Goal: Use online tool/utility: Utilize a website feature to perform a specific function

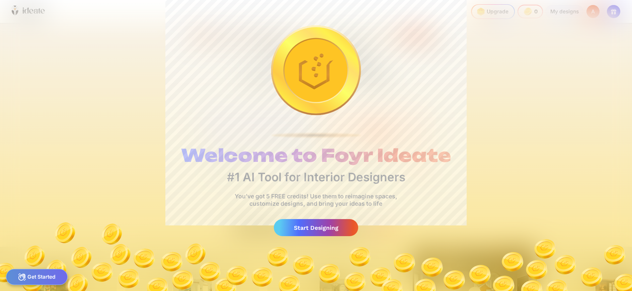
click at [580, 103] on div "Welcome to Foyr Ideate #1 AI Tool for Interior Designers You’ve got 5 FREE cred…" at bounding box center [316, 145] width 632 height 291
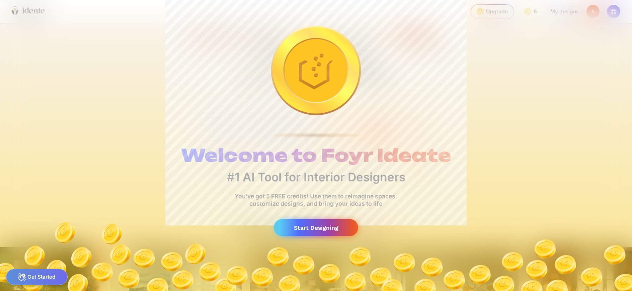
click at [300, 230] on div "Start Designing" at bounding box center [316, 227] width 84 height 17
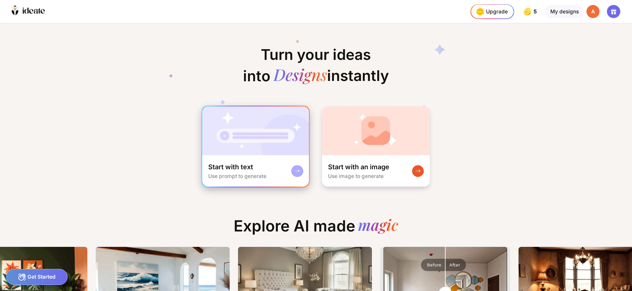
click at [279, 182] on div "Start with text Use prompt to generate" at bounding box center [255, 170] width 107 height 31
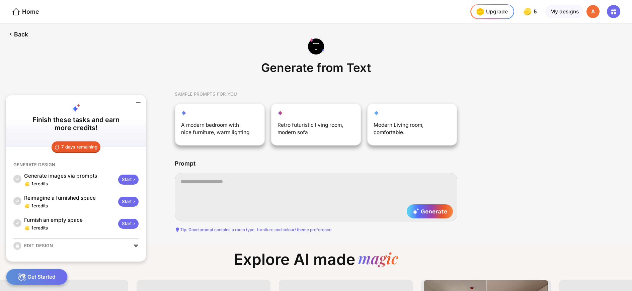
click at [279, 182] on textarea at bounding box center [316, 197] width 283 height 49
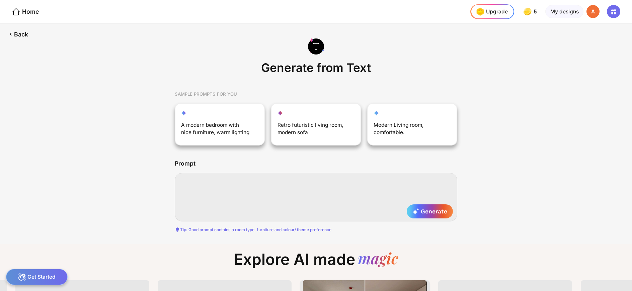
click at [229, 185] on textarea at bounding box center [316, 197] width 283 height 49
click at [199, 190] on textarea at bounding box center [316, 197] width 283 height 49
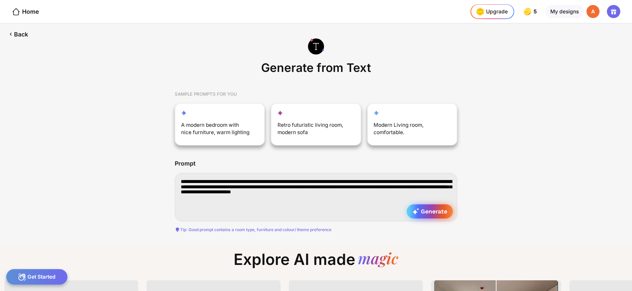
type textarea "**********"
click at [428, 215] on div "Generate" at bounding box center [430, 212] width 47 height 14
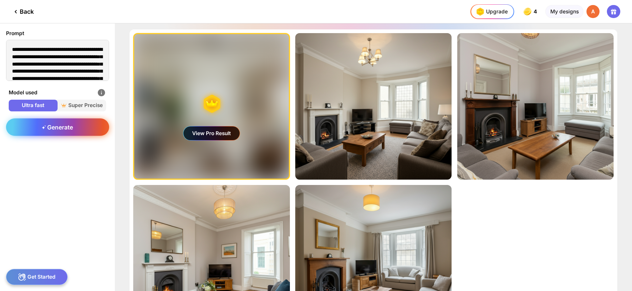
click at [54, 128] on span "Generate" at bounding box center [57, 127] width 31 height 7
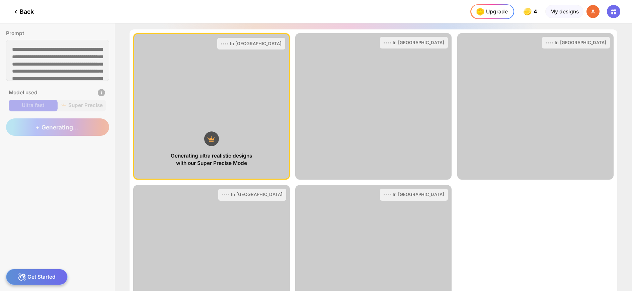
click at [21, 13] on div "Back" at bounding box center [23, 12] width 22 height 8
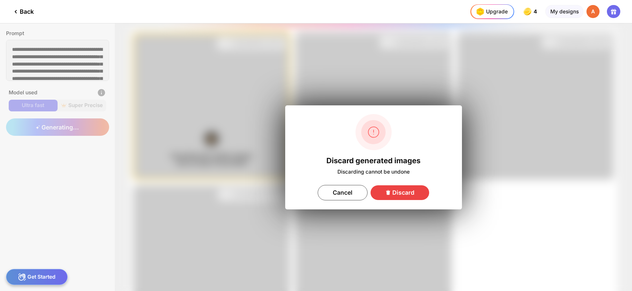
click at [393, 191] on div "Discard" at bounding box center [400, 192] width 59 height 15
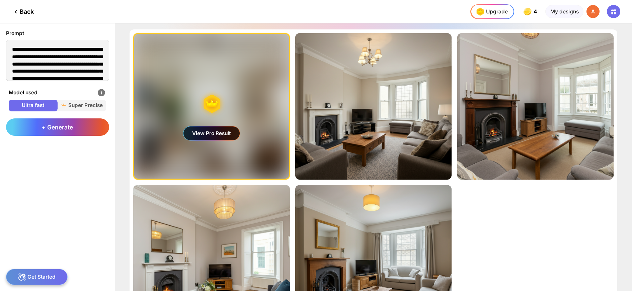
click at [27, 8] on div "Back" at bounding box center [23, 12] width 22 height 8
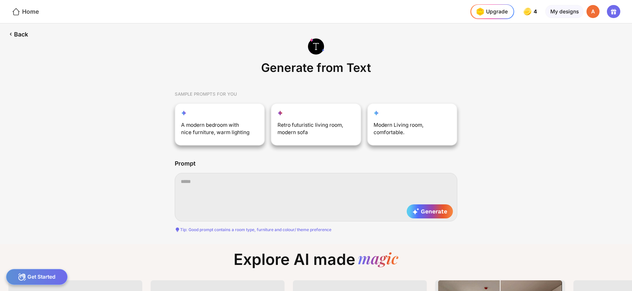
scroll to position [0, 3]
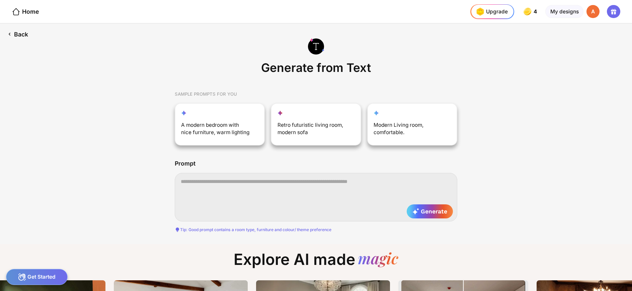
click at [16, 35] on div "Back" at bounding box center [17, 33] width 35 height 21
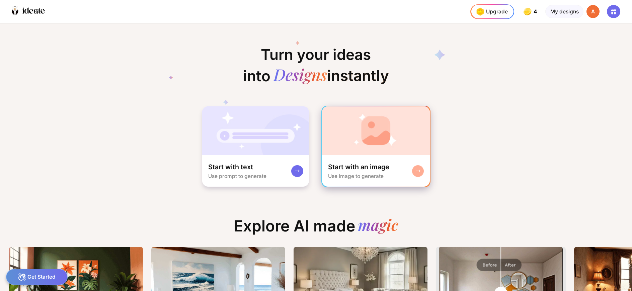
click at [393, 170] on div "Start with an image Use image to generate" at bounding box center [375, 170] width 107 height 31
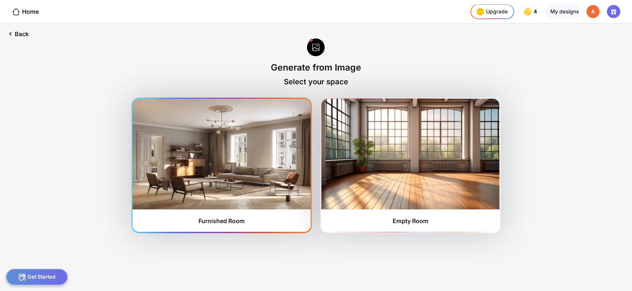
click at [249, 158] on img at bounding box center [222, 154] width 178 height 110
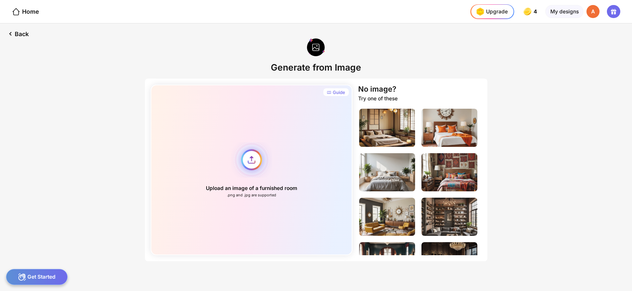
click at [253, 158] on div "Upload an image of a furnished room .png and .jpg are supported" at bounding box center [252, 170] width 202 height 171
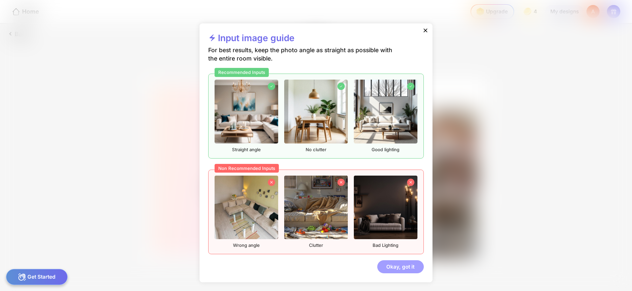
click at [409, 270] on div "Okay, got it" at bounding box center [400, 266] width 47 height 13
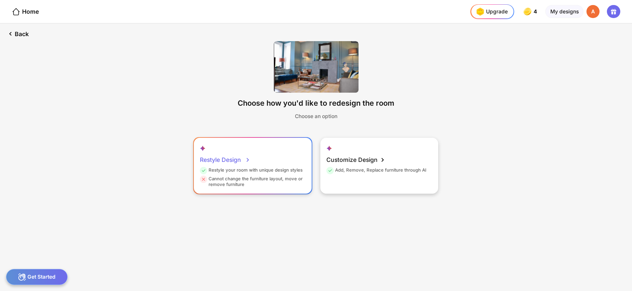
click at [230, 160] on div "Restyle Design" at bounding box center [225, 160] width 51 height 15
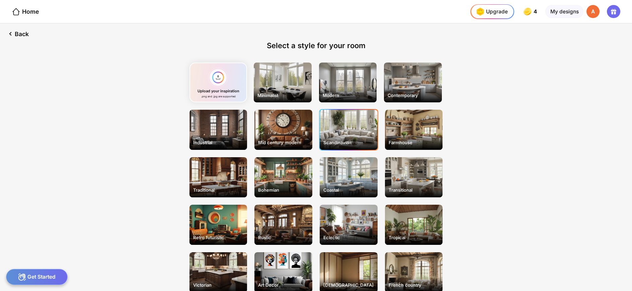
click at [359, 114] on div "Scandinavian" at bounding box center [349, 130] width 58 height 40
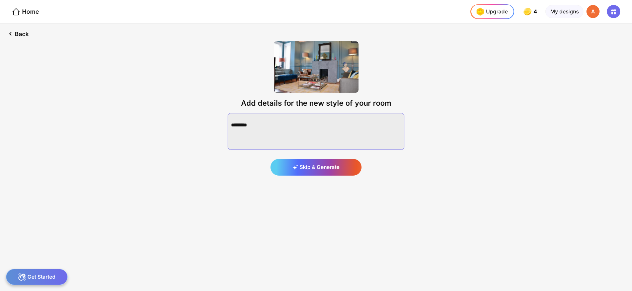
click at [357, 122] on textarea at bounding box center [316, 131] width 177 height 37
type textarea "**********"
click at [329, 169] on div "Generate" at bounding box center [315, 167] width 91 height 17
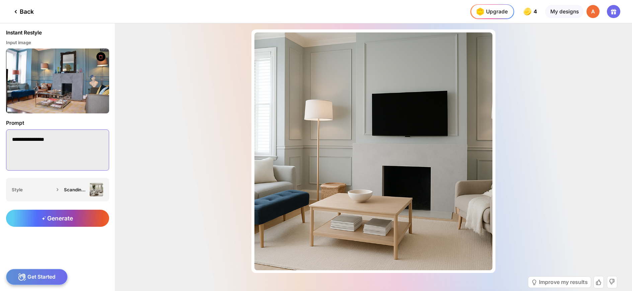
click at [51, 153] on textarea "**********" at bounding box center [57, 150] width 103 height 41
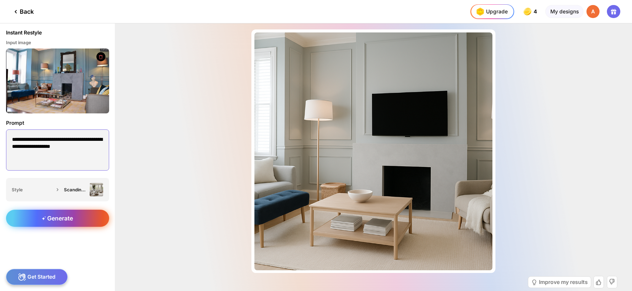
type textarea "**********"
click at [95, 221] on div "Generate" at bounding box center [57, 218] width 103 height 17
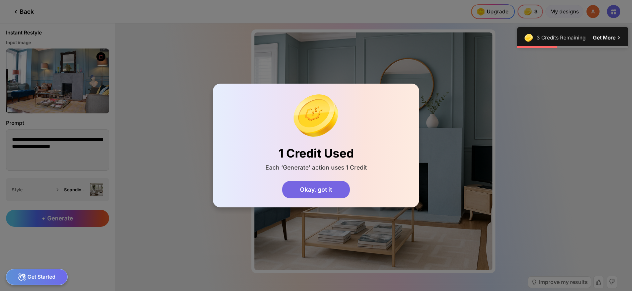
click at [332, 191] on div "Okay, got it" at bounding box center [316, 190] width 68 height 18
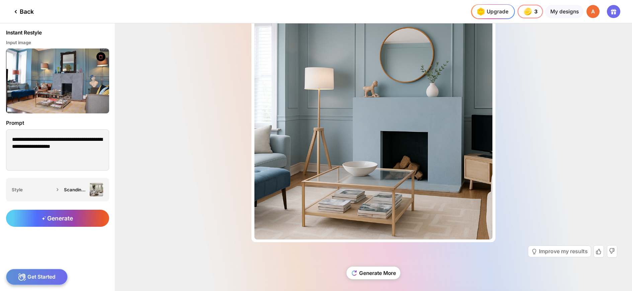
scroll to position [36, 0]
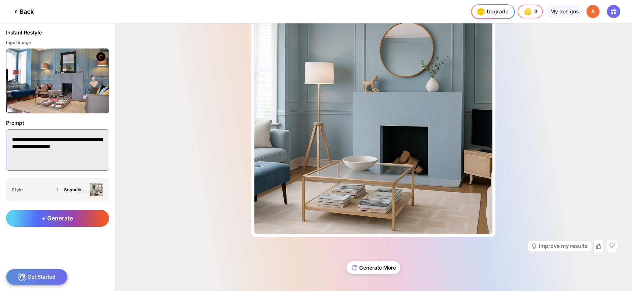
click at [96, 160] on textarea "**********" at bounding box center [57, 150] width 103 height 41
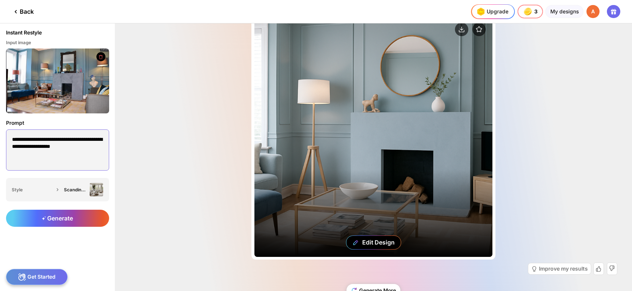
scroll to position [0, 0]
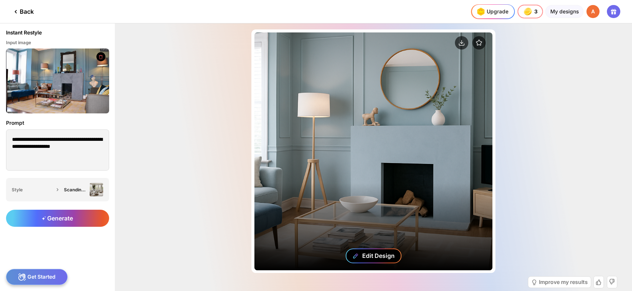
click at [377, 260] on div "Edit Design" at bounding box center [373, 256] width 56 height 15
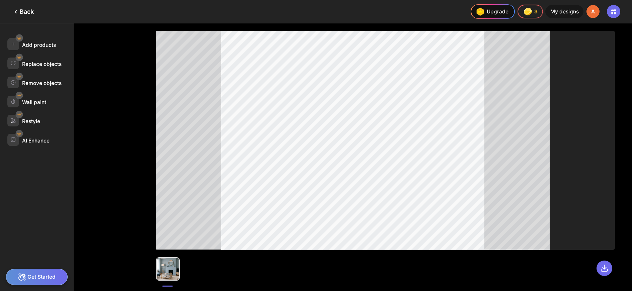
click at [118, 122] on div "Add products Replace objects Remove objects Wall paint Restyle AI Enhance" at bounding box center [69, 157] width 139 height 268
click at [16, 139] on div at bounding box center [13, 140] width 12 height 12
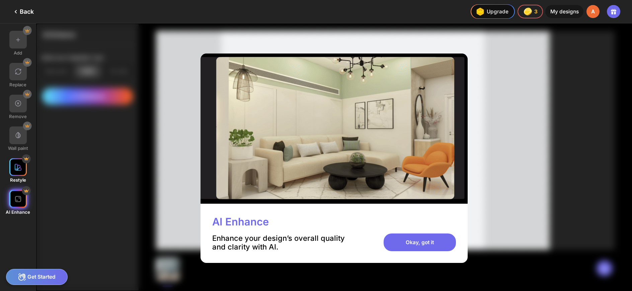
click at [12, 174] on div at bounding box center [18, 167] width 18 height 18
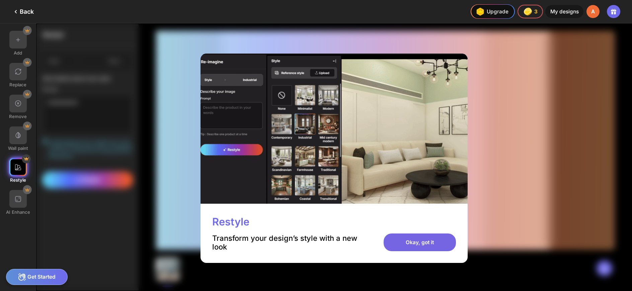
click at [413, 240] on div "Okay, got it" at bounding box center [420, 243] width 72 height 18
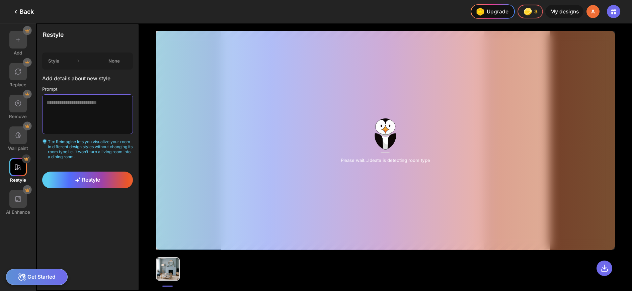
click at [92, 122] on textarea at bounding box center [87, 113] width 91 height 39
type textarea "**********"
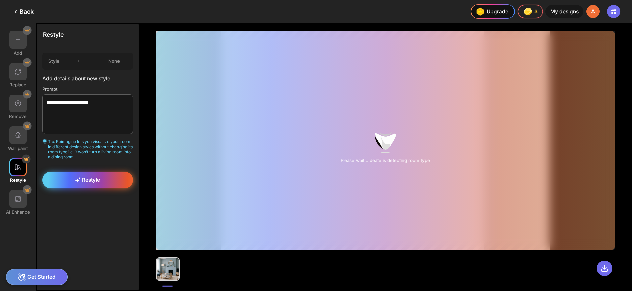
click at [94, 181] on span "Restyle" at bounding box center [87, 180] width 25 height 6
